Goal: Information Seeking & Learning: Learn about a topic

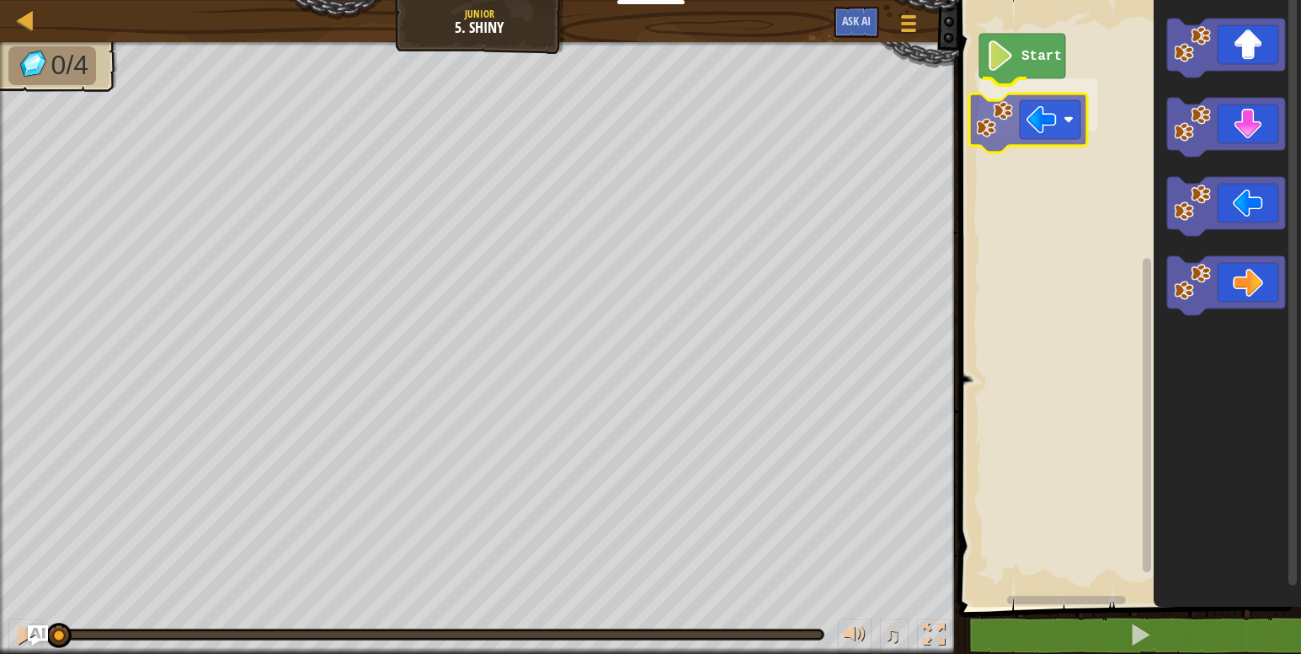
click at [987, 134] on div "Start" at bounding box center [1127, 299] width 347 height 615
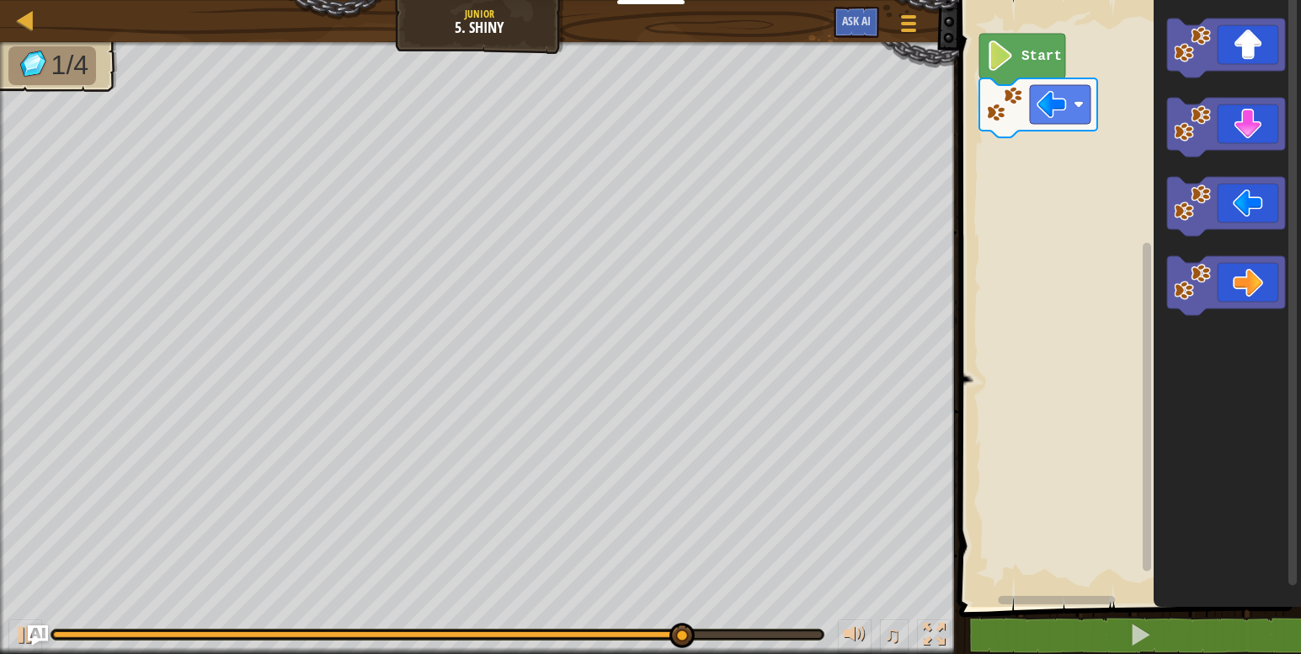
click at [1080, 170] on div "Start" at bounding box center [1127, 299] width 347 height 615
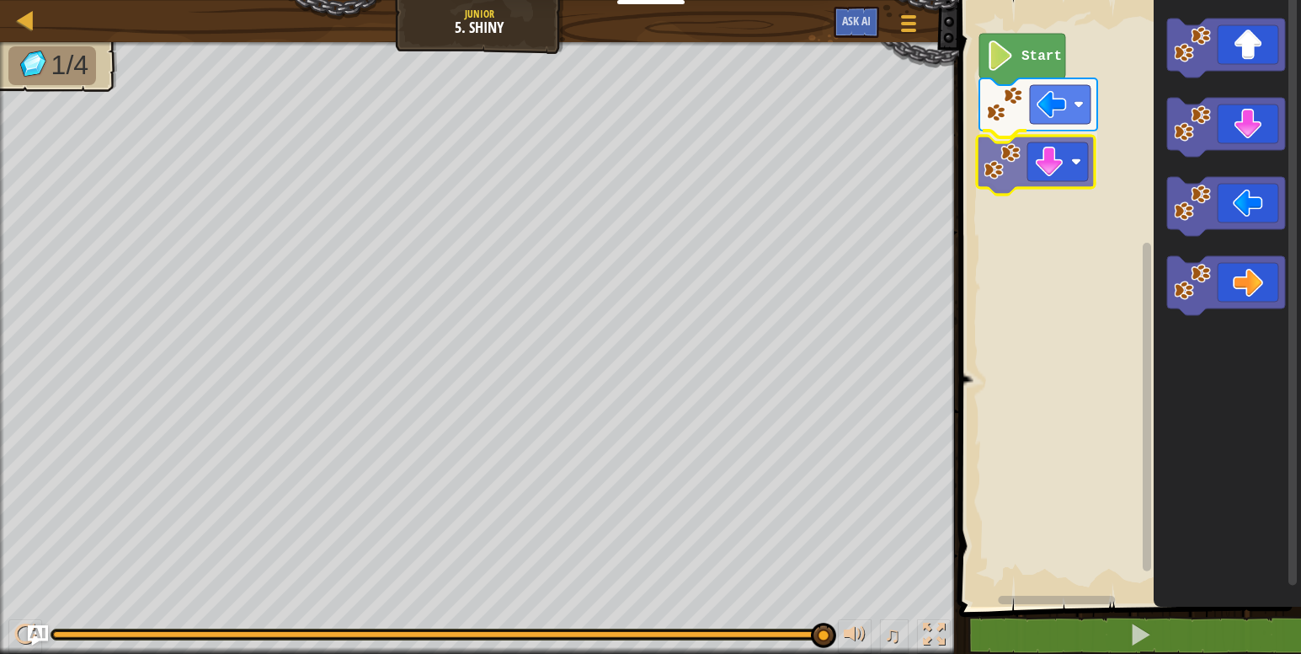
click at [994, 172] on div "Start" at bounding box center [1127, 299] width 347 height 615
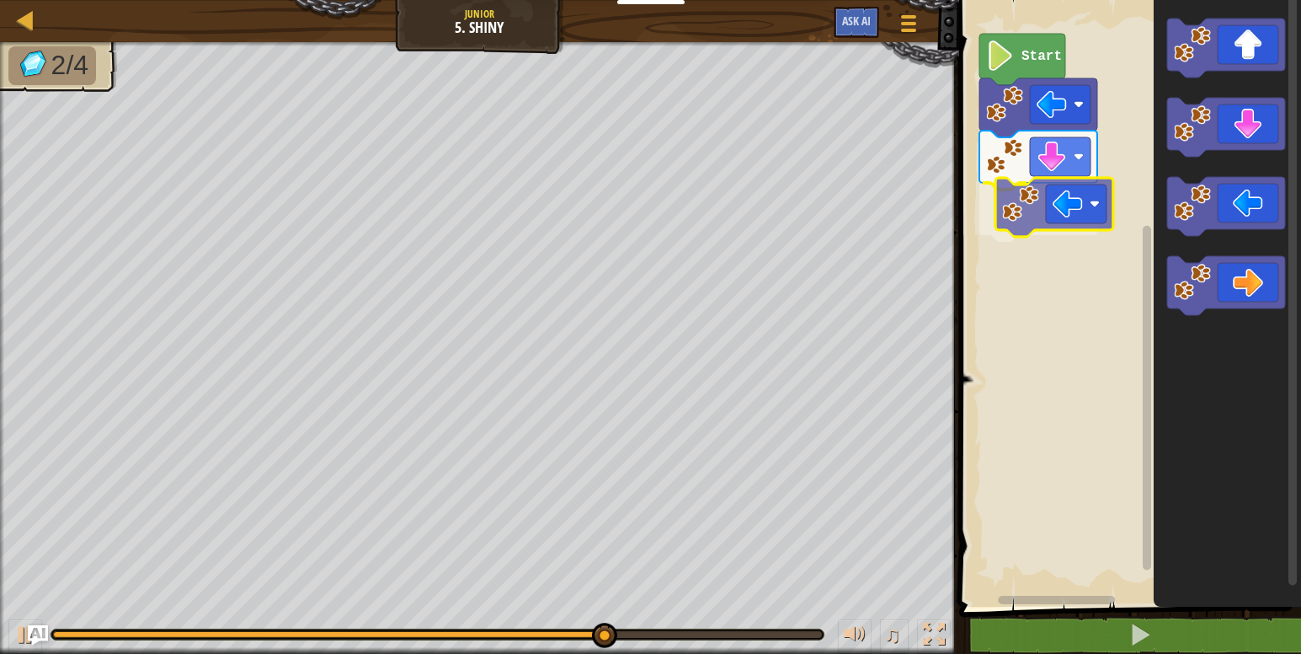
click at [1028, 215] on div "Start" at bounding box center [1127, 299] width 347 height 615
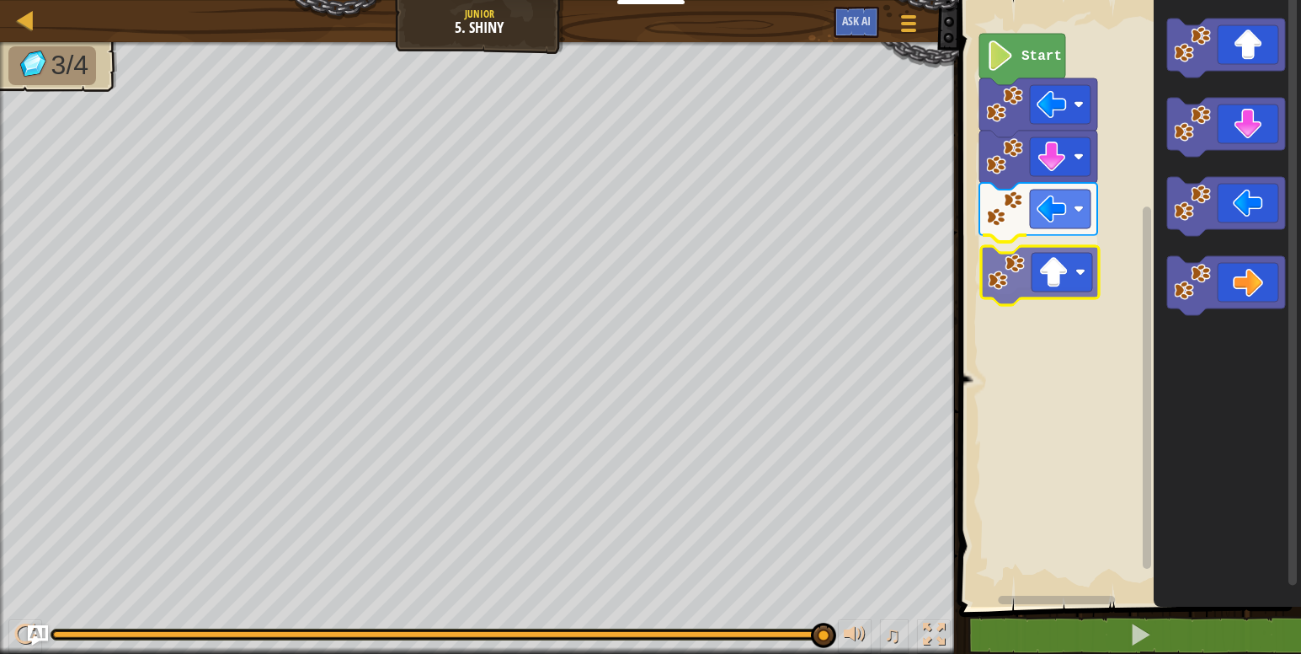
click at [1053, 291] on div "Start" at bounding box center [1127, 299] width 347 height 615
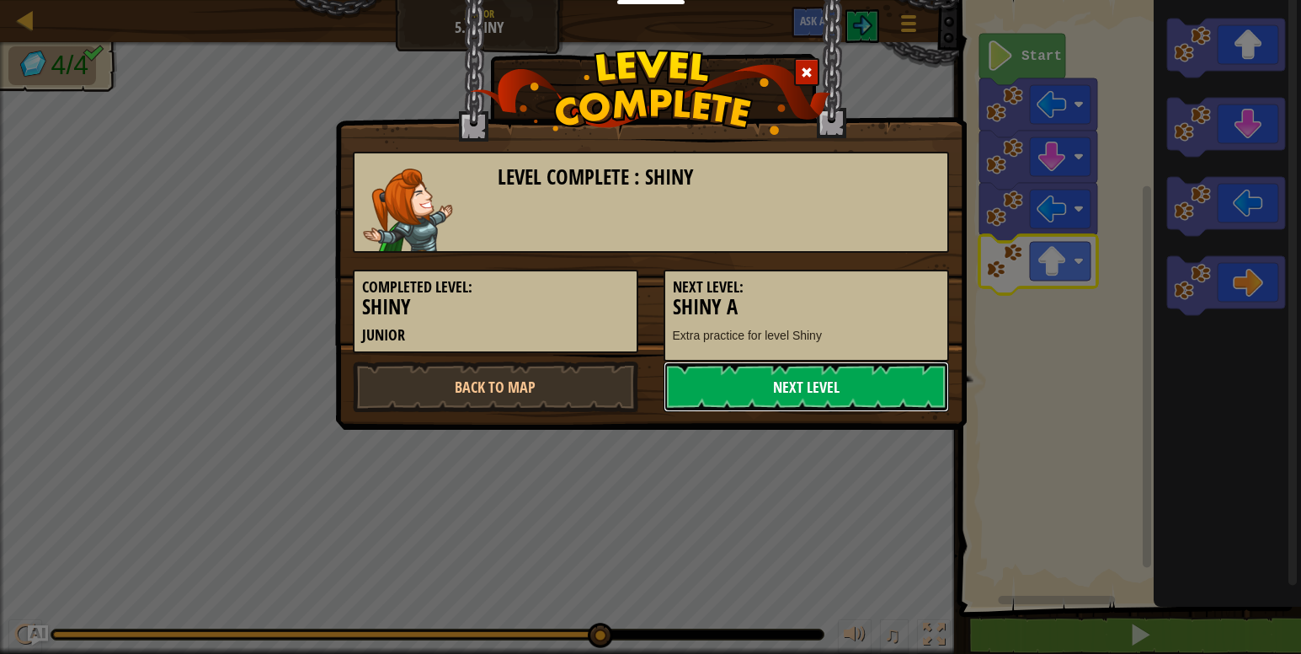
click at [766, 388] on link "Next Level" at bounding box center [806, 386] width 285 height 51
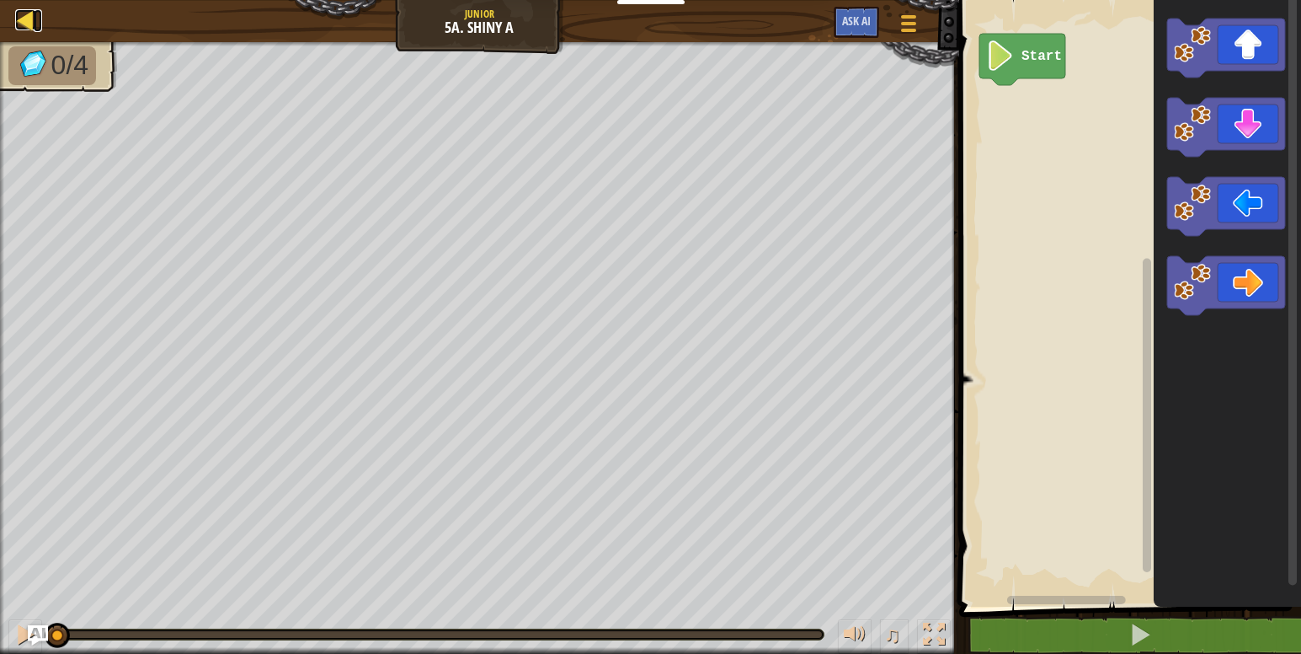
click at [29, 13] on div at bounding box center [25, 19] width 21 height 21
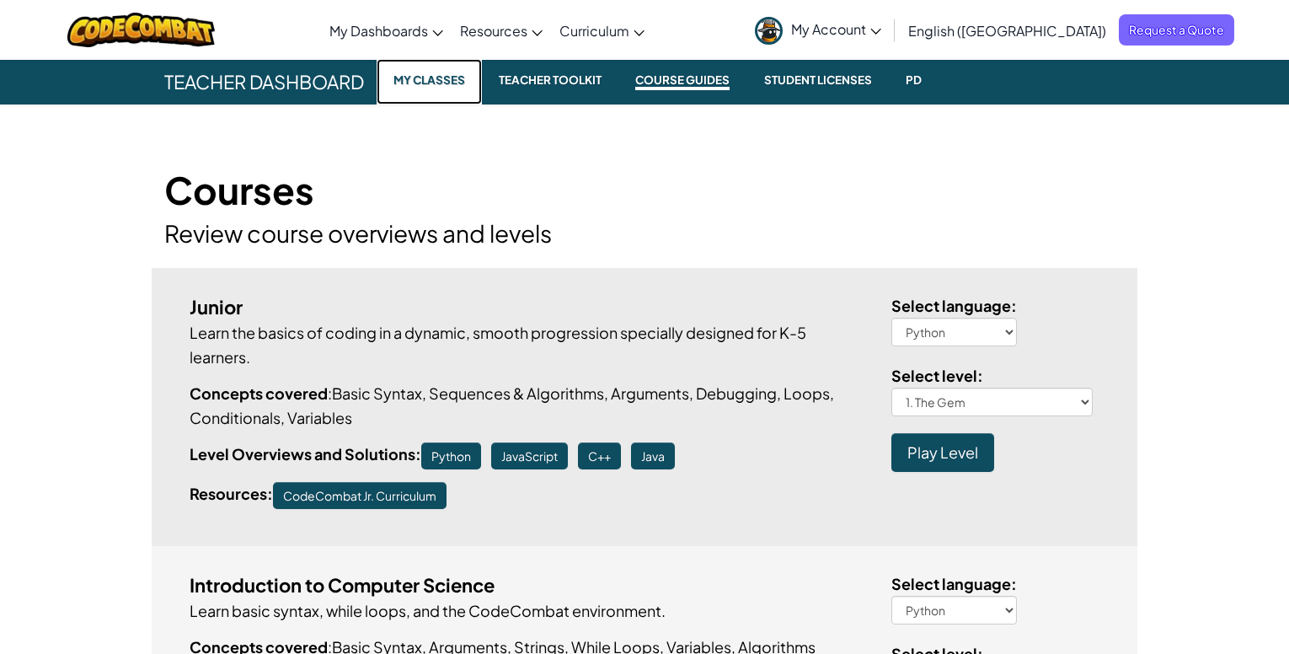
click at [388, 79] on link "My Classes" at bounding box center [428, 81] width 105 height 45
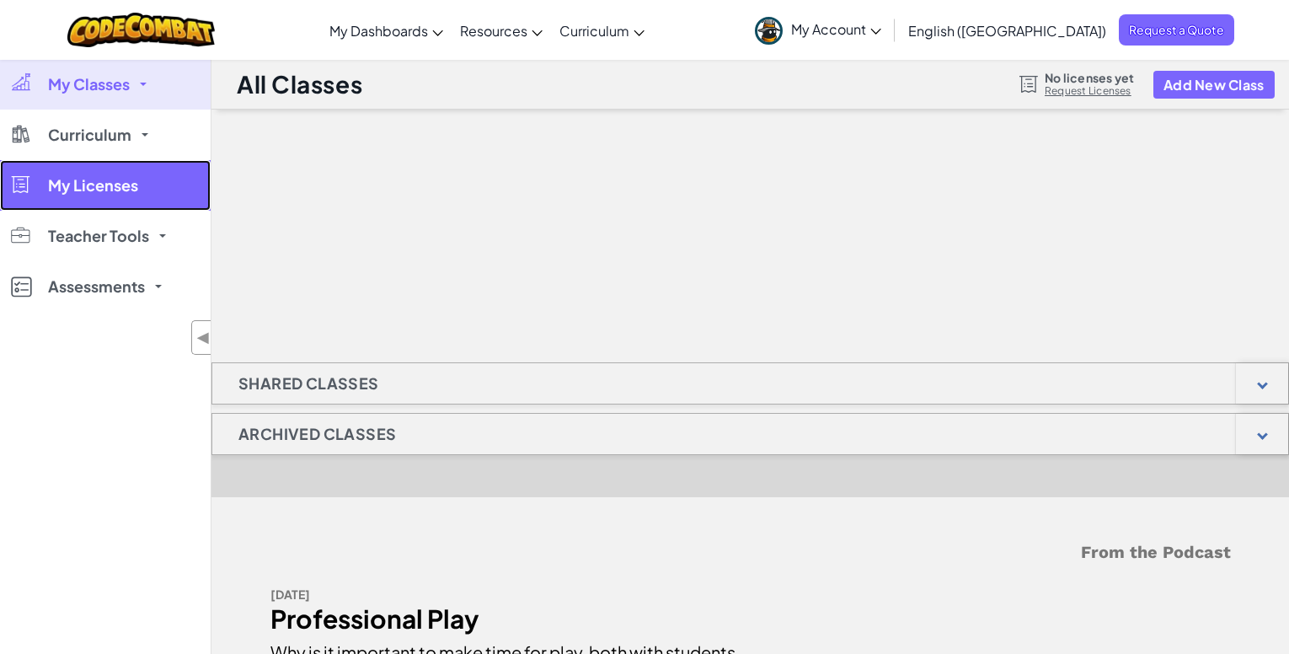
click at [96, 178] on span "My Licenses" at bounding box center [93, 185] width 90 height 15
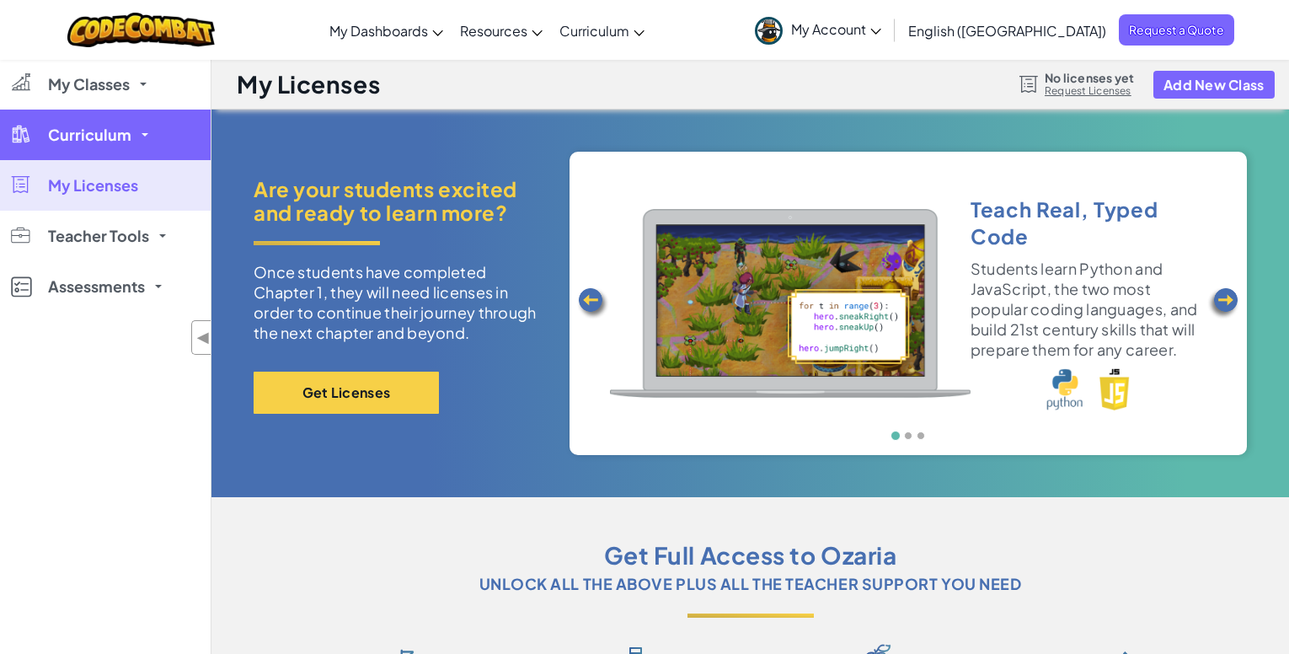
click at [122, 151] on link "Curriculum" at bounding box center [105, 134] width 211 height 51
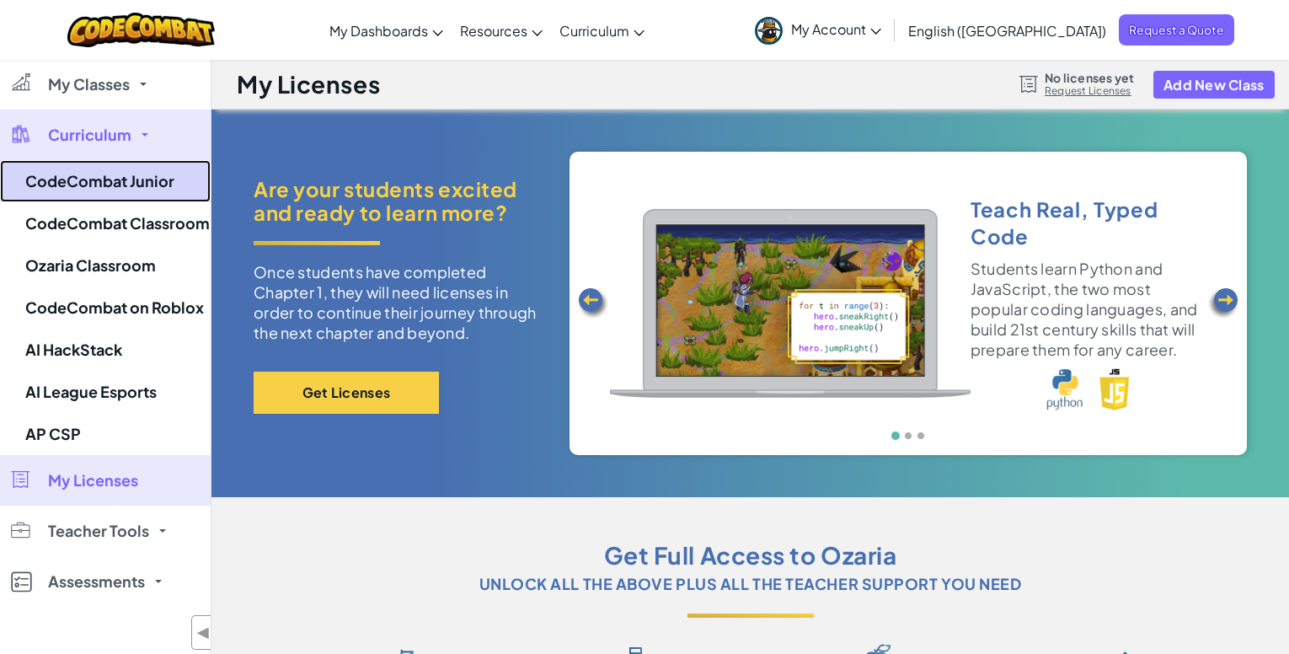
click at [148, 193] on link "CodeCombat Junior" at bounding box center [105, 181] width 211 height 42
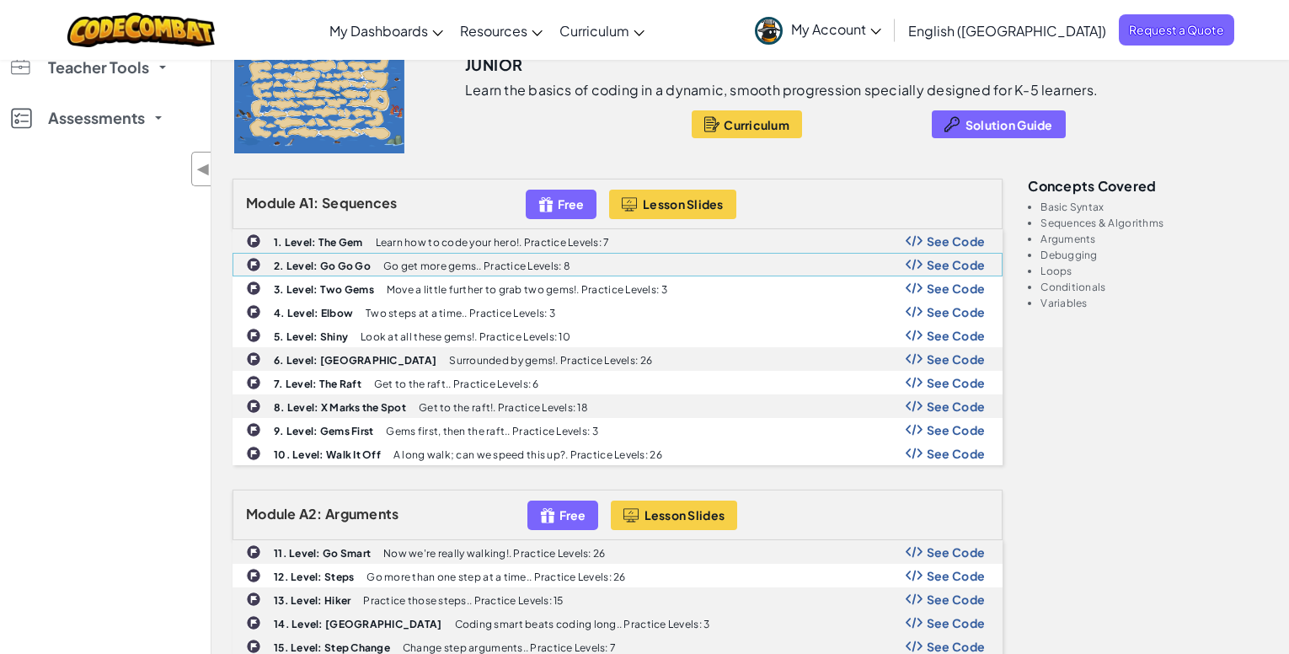
scroll to position [337, 0]
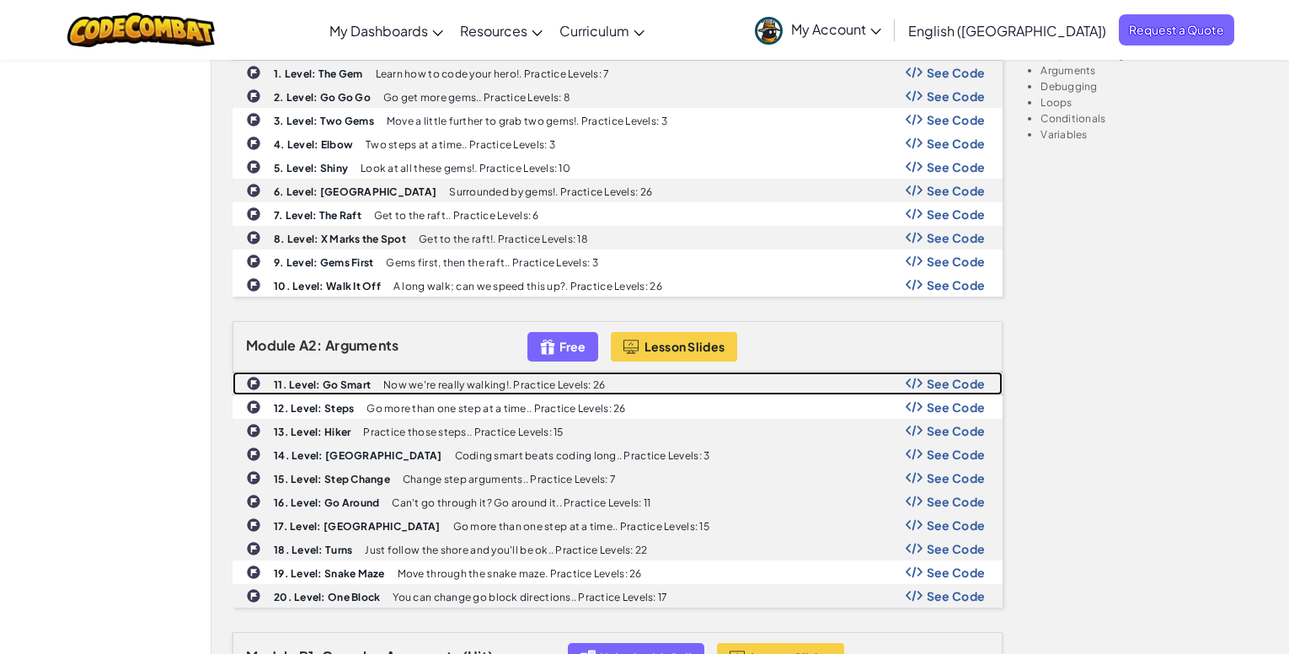
click at [353, 383] on b "11. Level: Go Smart" at bounding box center [322, 384] width 97 height 13
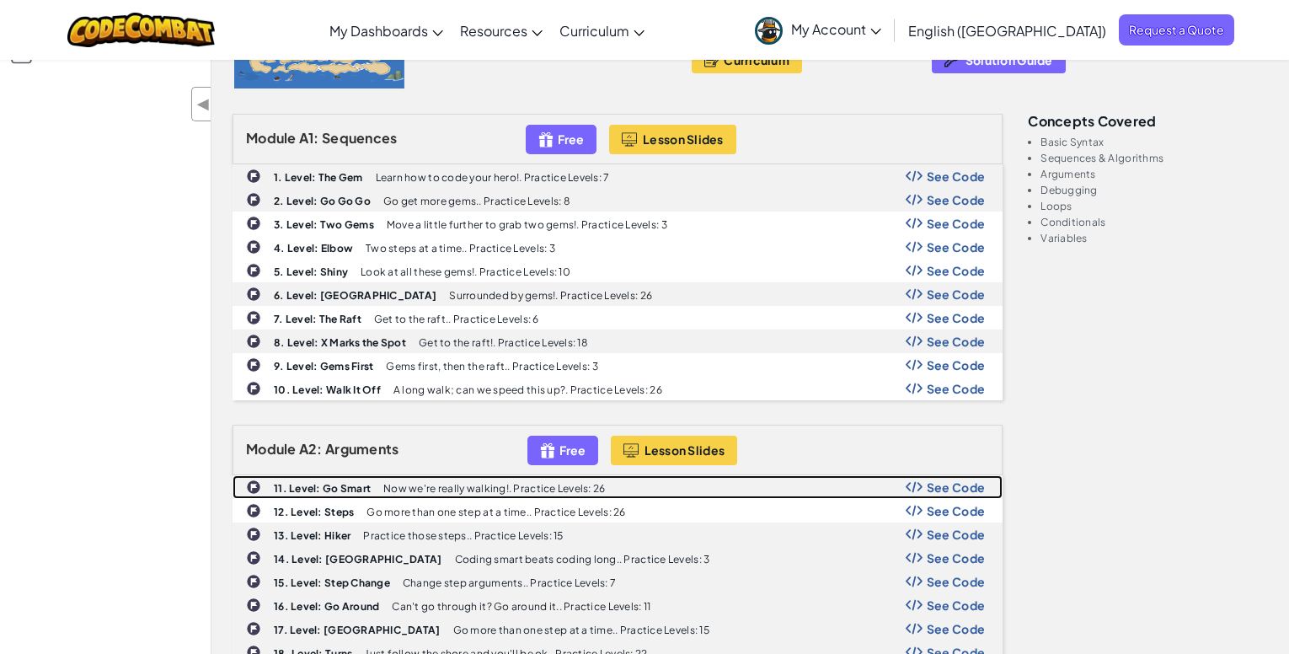
scroll to position [0, 0]
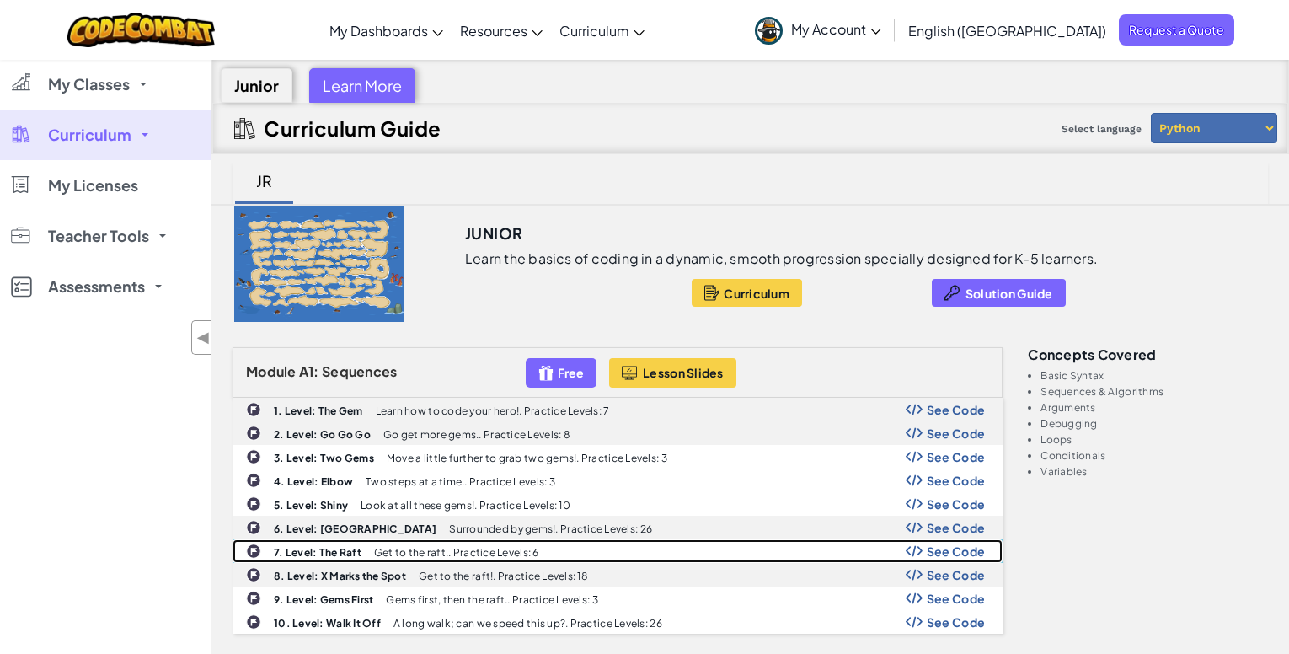
click at [333, 554] on b "7. Level: The Raft" at bounding box center [318, 552] width 88 height 13
